Goal: Transaction & Acquisition: Obtain resource

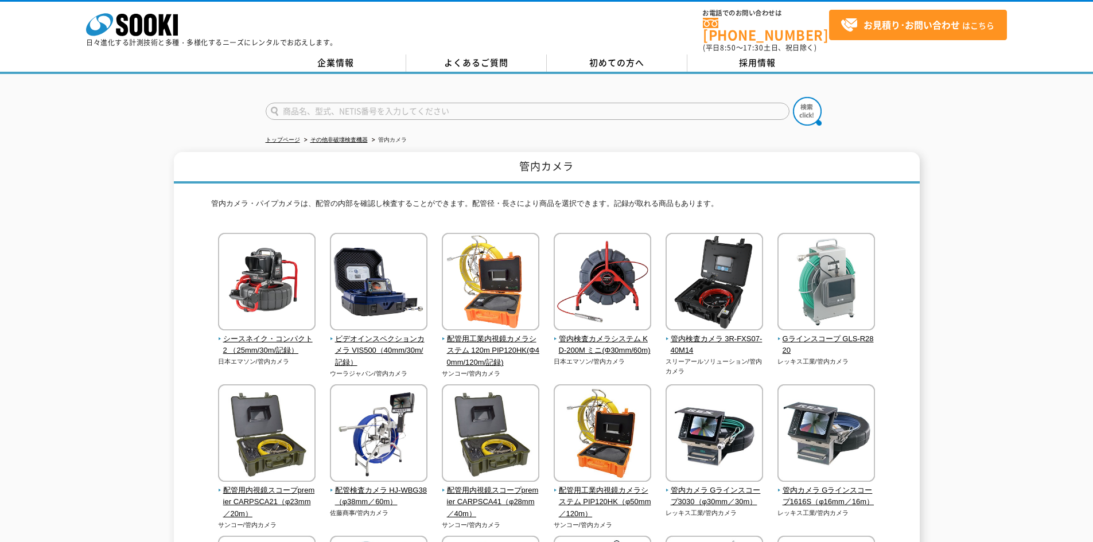
click at [368, 104] on input "text" at bounding box center [528, 111] width 524 height 17
click at [368, 104] on input "KD-200M" at bounding box center [528, 111] width 524 height 17
type input "K"
click at [304, 123] on div "KD-200M ミニ" at bounding box center [374, 128] width 217 height 14
type input "KD-200M ミニ"
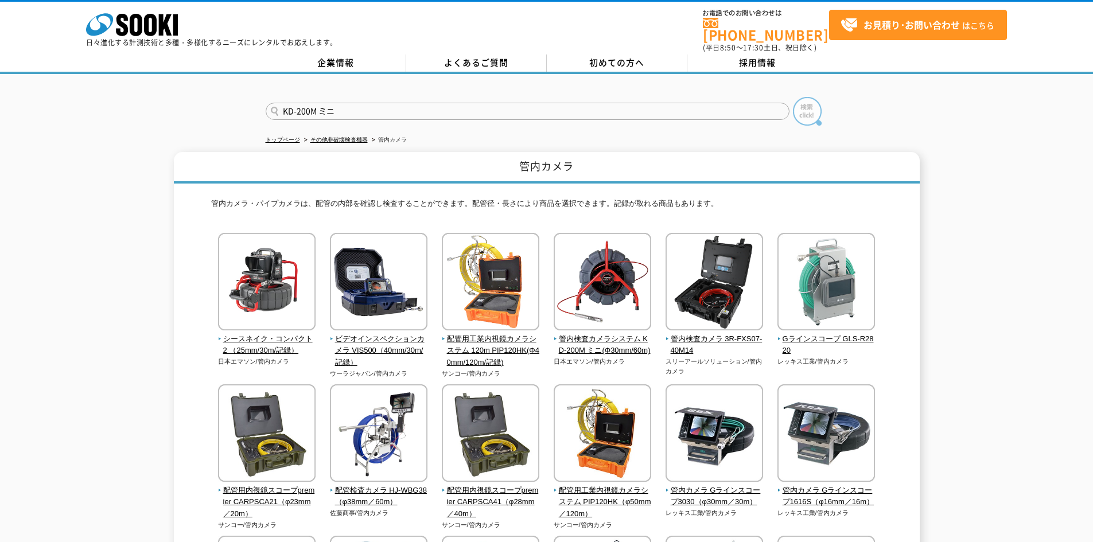
click at [810, 106] on img at bounding box center [807, 111] width 29 height 29
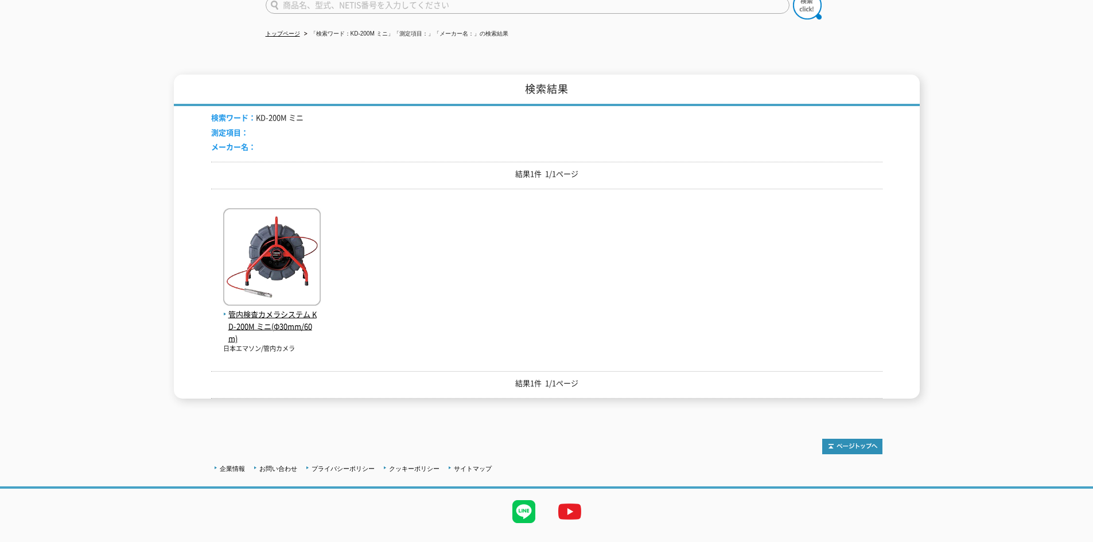
scroll to position [115, 0]
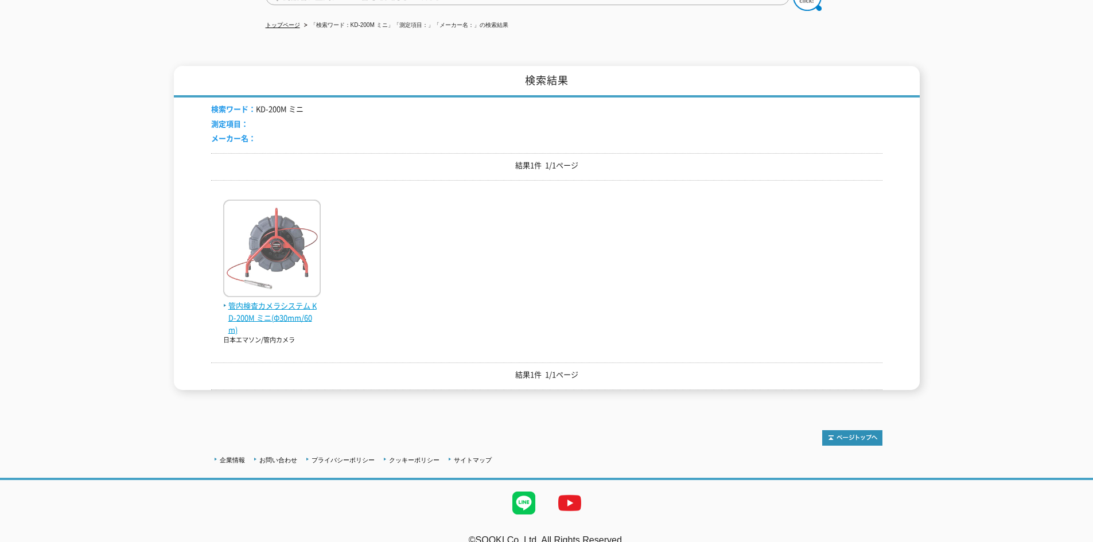
click at [277, 305] on span "管内検査カメラシステム KD-200M ミニ(Φ30mm/60m)" at bounding box center [272, 318] width 98 height 36
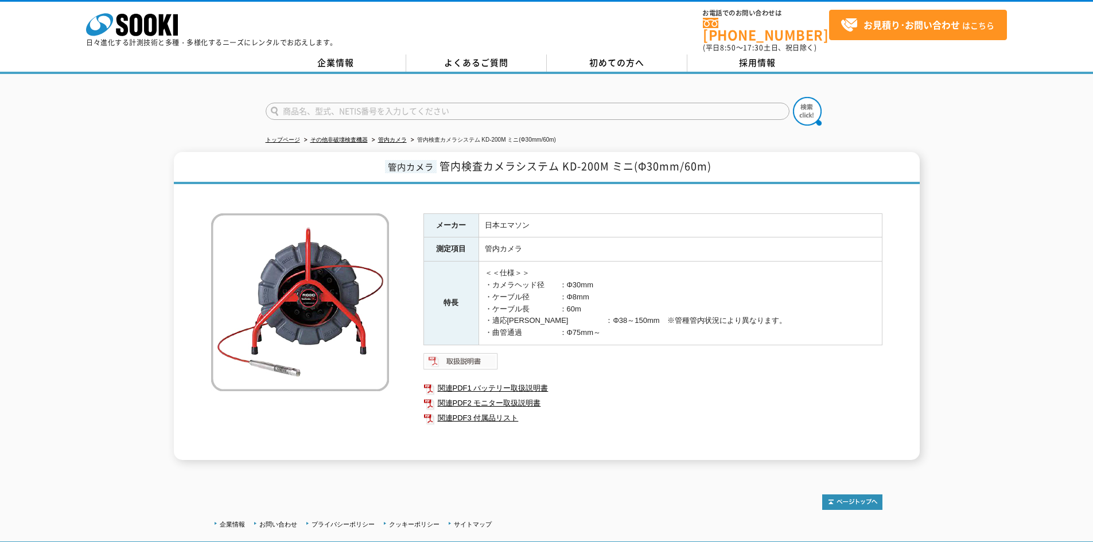
click at [465, 355] on img at bounding box center [461, 361] width 75 height 18
